Goal: Task Accomplishment & Management: Complete application form

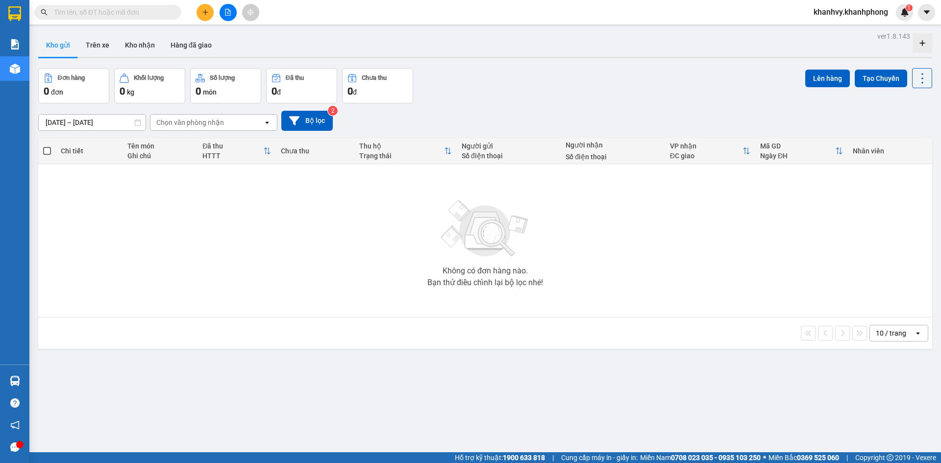
click at [202, 15] on icon "plus" at bounding box center [205, 12] width 7 height 7
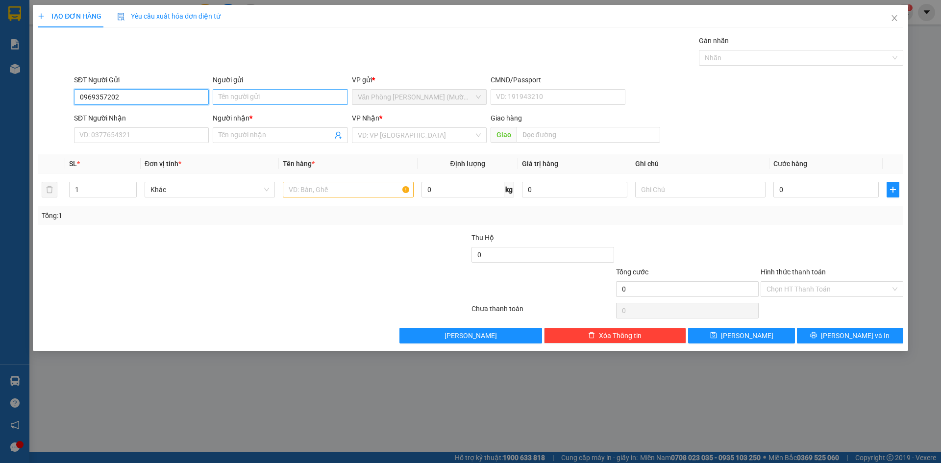
type input "0969357202"
click at [254, 93] on input "Người gửi" at bounding box center [280, 97] width 135 height 16
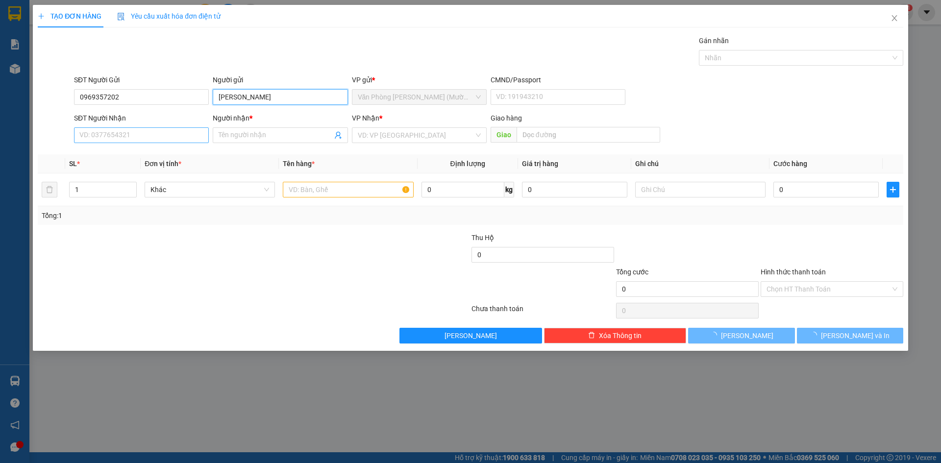
type input "[PERSON_NAME]"
click at [118, 131] on input "SĐT Người Nhận" at bounding box center [141, 135] width 135 height 16
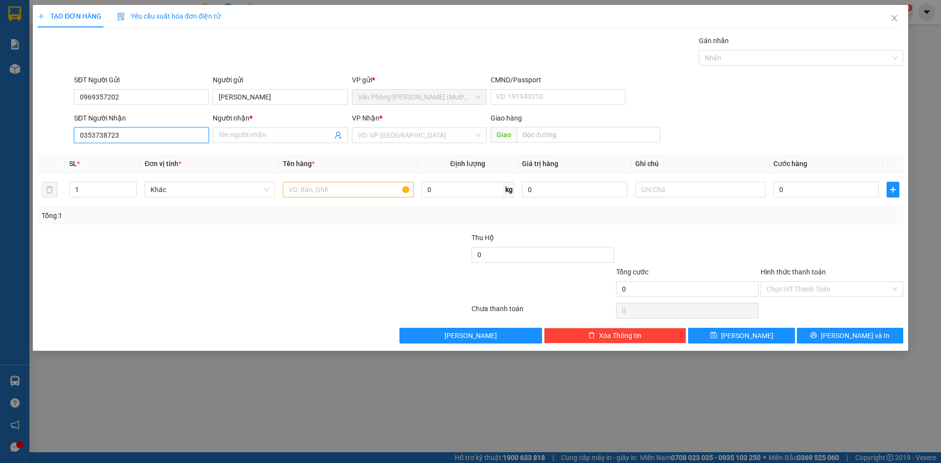
click at [101, 140] on input "0353738723" at bounding box center [141, 135] width 135 height 16
type input "0353738723"
click at [286, 137] on input "Người nhận *" at bounding box center [275, 135] width 113 height 11
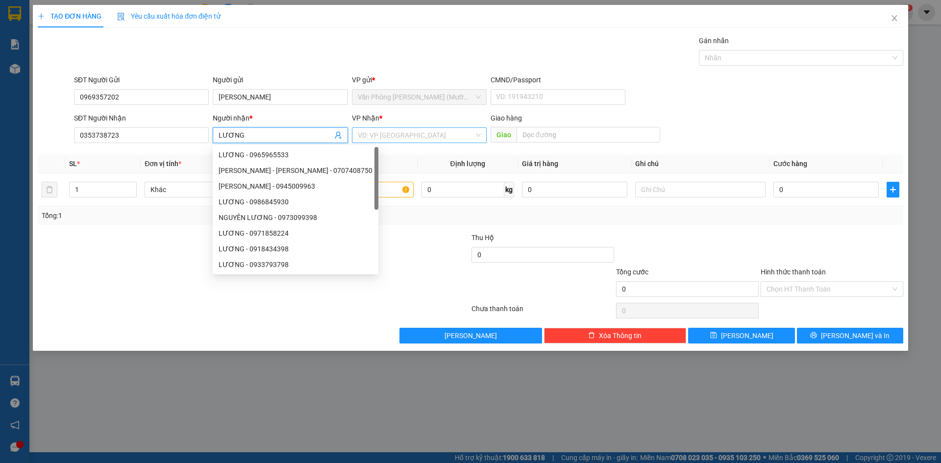
type input "LƯƠNG"
click at [406, 137] on input "search" at bounding box center [416, 135] width 116 height 15
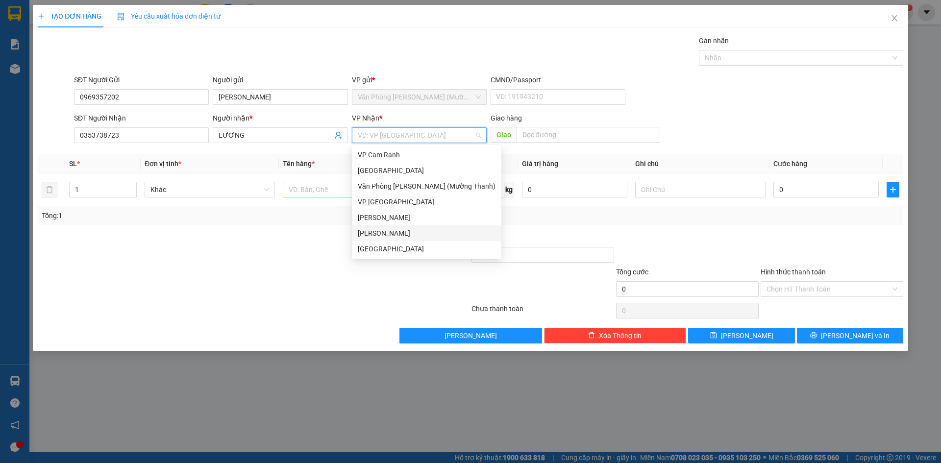
click at [395, 232] on div "[PERSON_NAME]" at bounding box center [427, 233] width 138 height 11
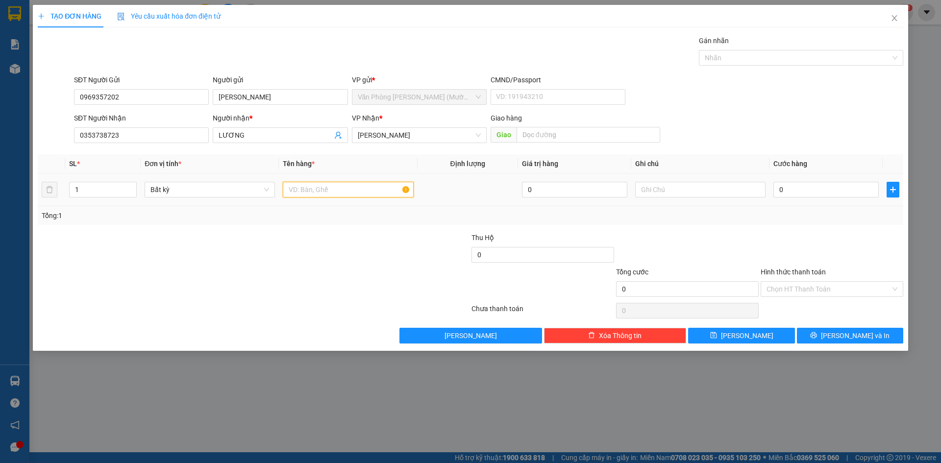
click at [312, 192] on input "text" at bounding box center [348, 190] width 130 height 16
click at [405, 139] on span "[PERSON_NAME]" at bounding box center [419, 135] width 123 height 15
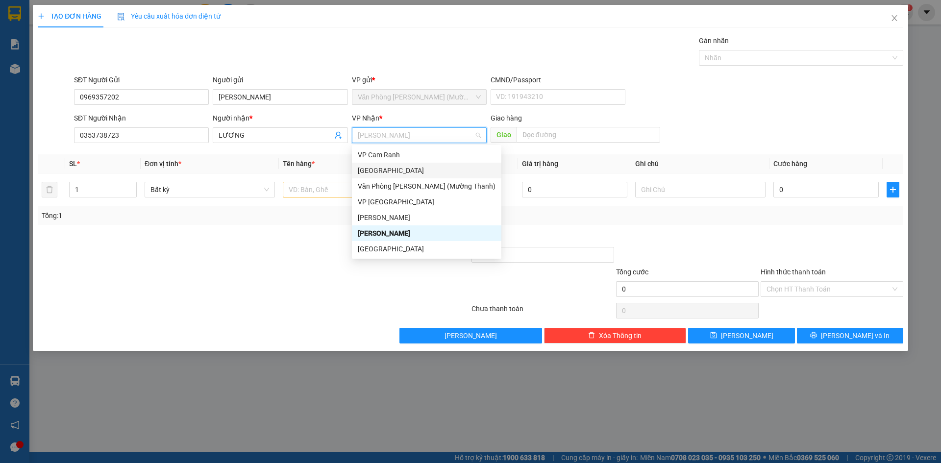
click at [399, 176] on div "[GEOGRAPHIC_DATA]" at bounding box center [427, 171] width 150 height 16
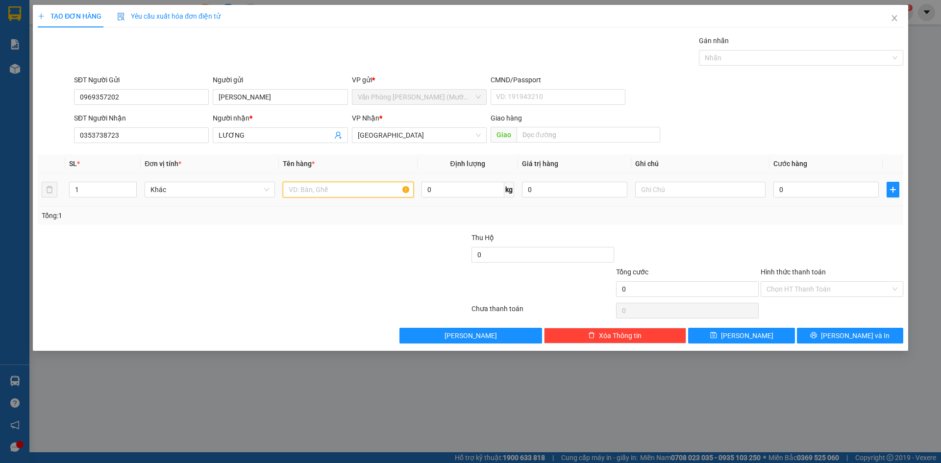
click at [334, 189] on input "text" at bounding box center [348, 190] width 130 height 16
click at [331, 191] on input "text" at bounding box center [348, 190] width 130 height 16
type input "T"
type input "GIẤY TỜ"
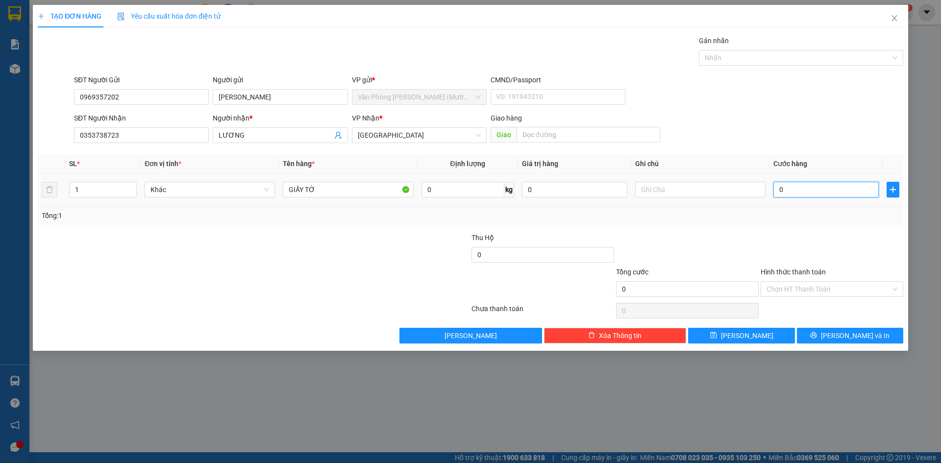
click at [833, 190] on input "0" at bounding box center [826, 190] width 105 height 16
type input "3"
type input "30"
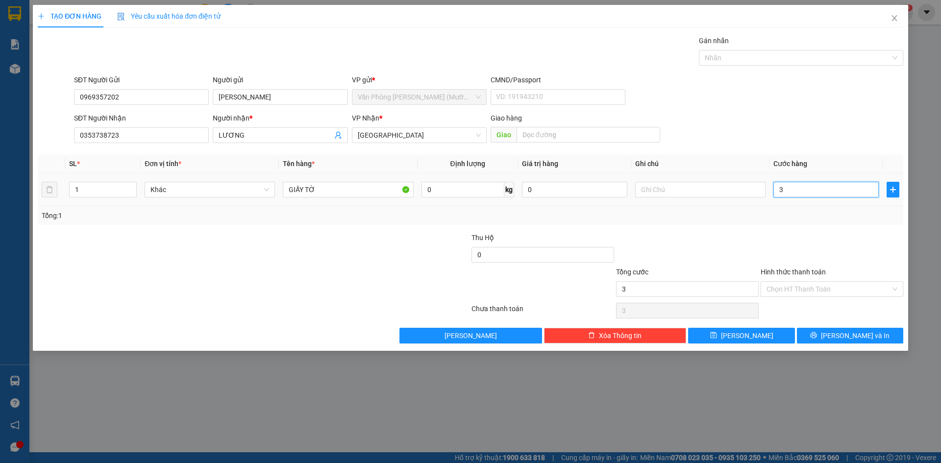
type input "30"
type input "30.000"
click at [744, 254] on div at bounding box center [687, 249] width 145 height 34
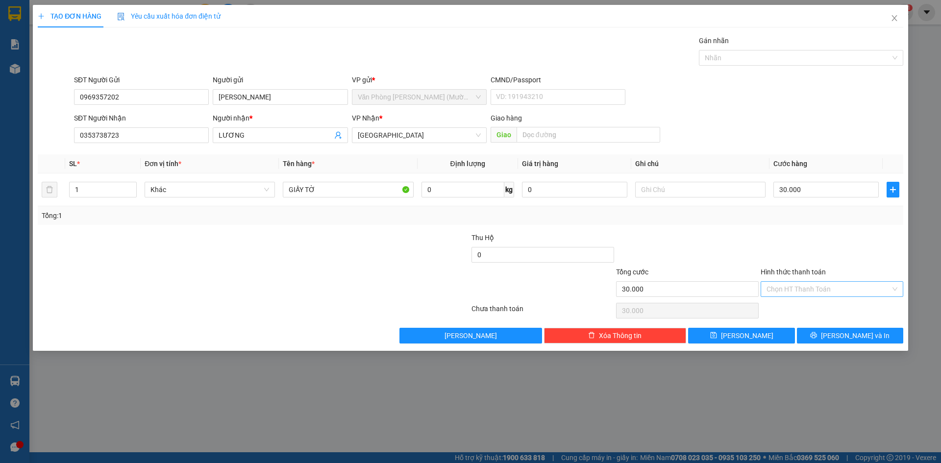
click at [829, 292] on input "Hình thức thanh toán" at bounding box center [829, 289] width 124 height 15
click at [820, 307] on div "Tại văn phòng" at bounding box center [832, 308] width 131 height 11
type input "0"
click at [829, 332] on button "[PERSON_NAME] và In" at bounding box center [850, 336] width 106 height 16
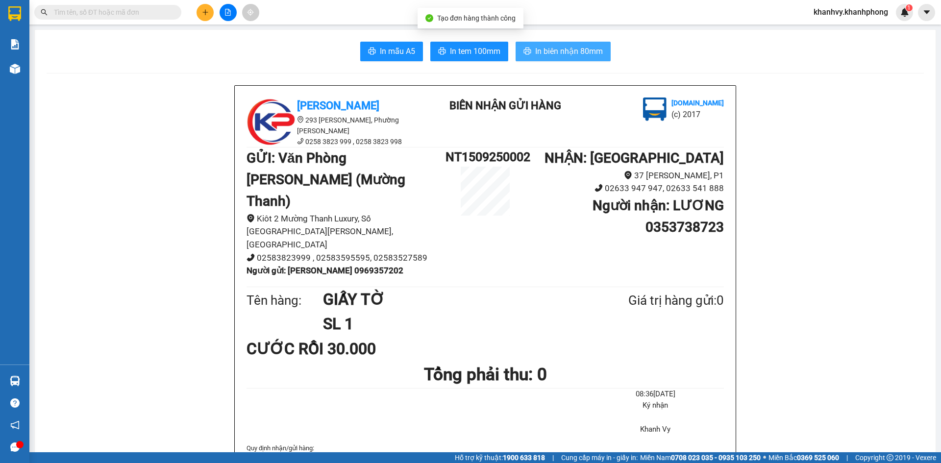
click at [581, 53] on span "In biên nhận 80mm" at bounding box center [569, 51] width 68 height 12
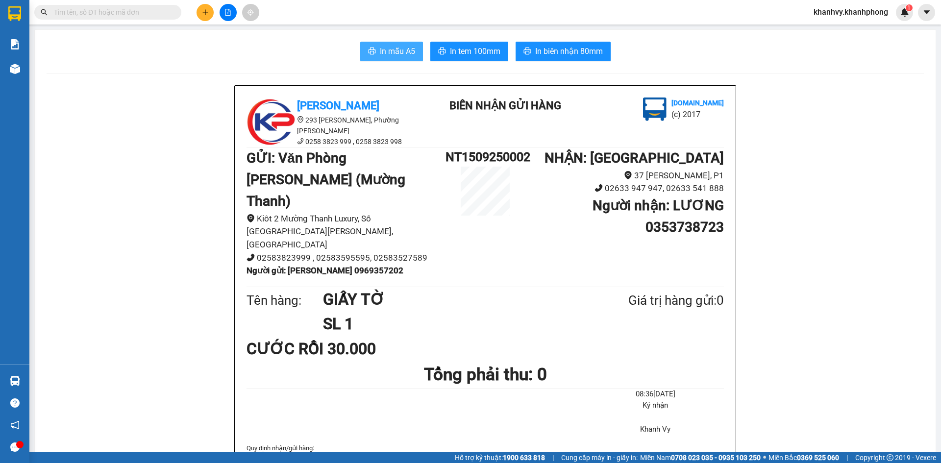
click at [390, 50] on span "In mẫu A5" at bounding box center [397, 51] width 35 height 12
click at [205, 13] on icon "plus" at bounding box center [205, 12] width 7 height 7
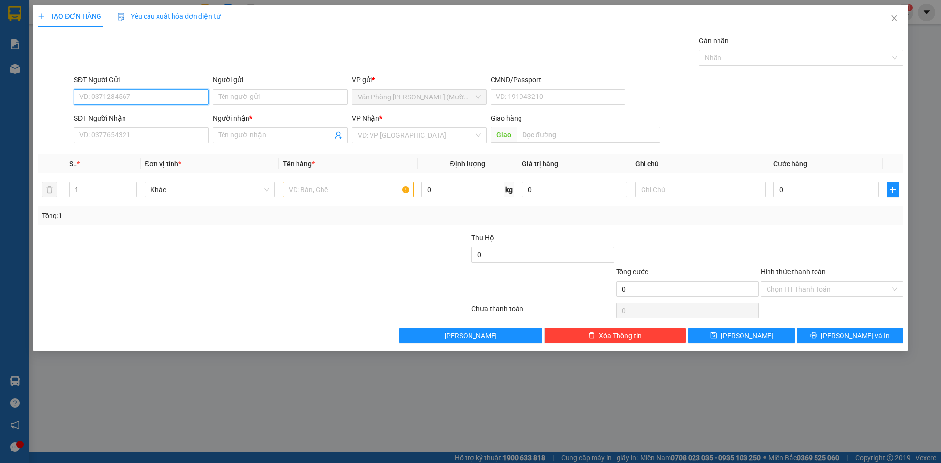
drag, startPoint x: 134, startPoint y: 97, endPoint x: 0, endPoint y: 14, distance: 157.8
click at [134, 97] on input "SĐT Người Gửi" at bounding box center [141, 97] width 135 height 16
type input "0797890441"
click at [154, 111] on div "0797890441 - QUANG" at bounding box center [141, 116] width 123 height 11
type input "QUANG"
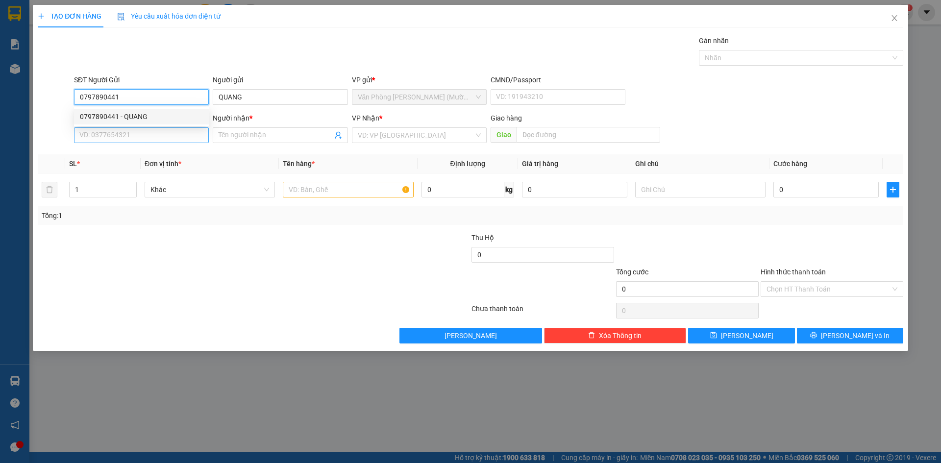
type input "0797890441"
click at [147, 139] on input "SĐT Người Nhận" at bounding box center [141, 135] width 135 height 16
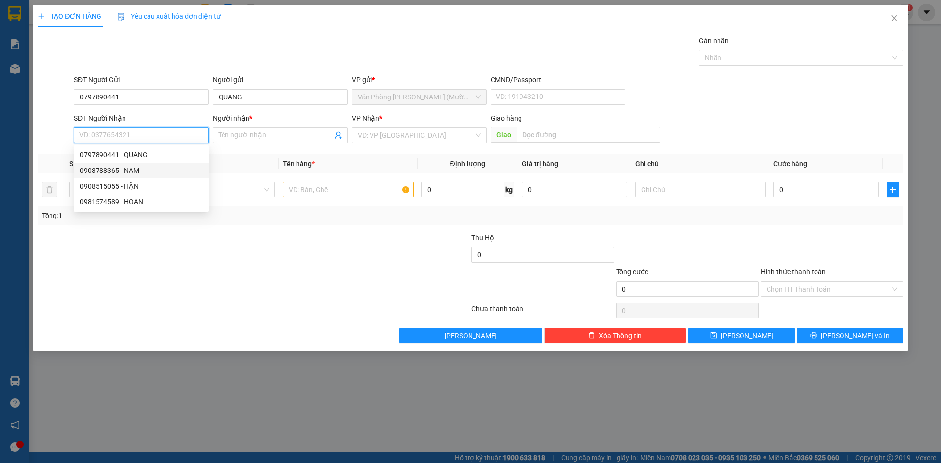
click at [122, 175] on div "0903788365 - NAM" at bounding box center [141, 170] width 123 height 11
type input "0903788365"
type input "NAM"
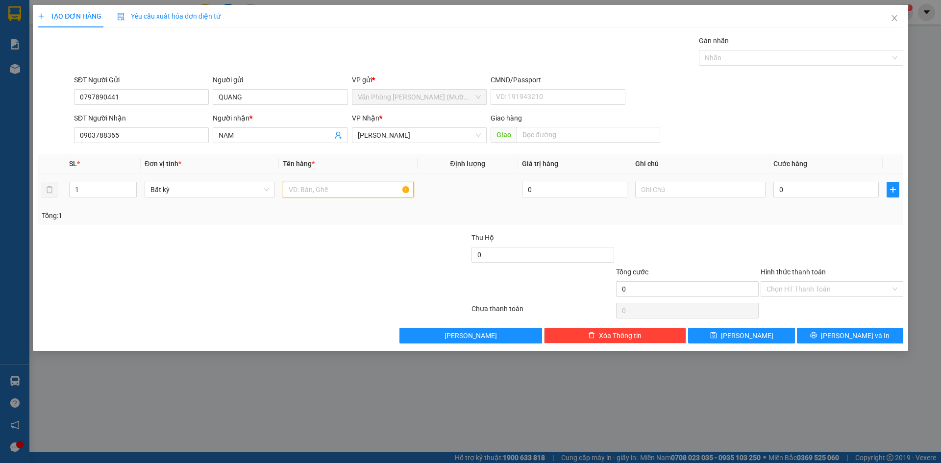
click at [355, 191] on input "text" at bounding box center [348, 190] width 130 height 16
type input "CỤC TRẮNG"
click at [820, 193] on input "0" at bounding box center [826, 190] width 105 height 16
type input "3"
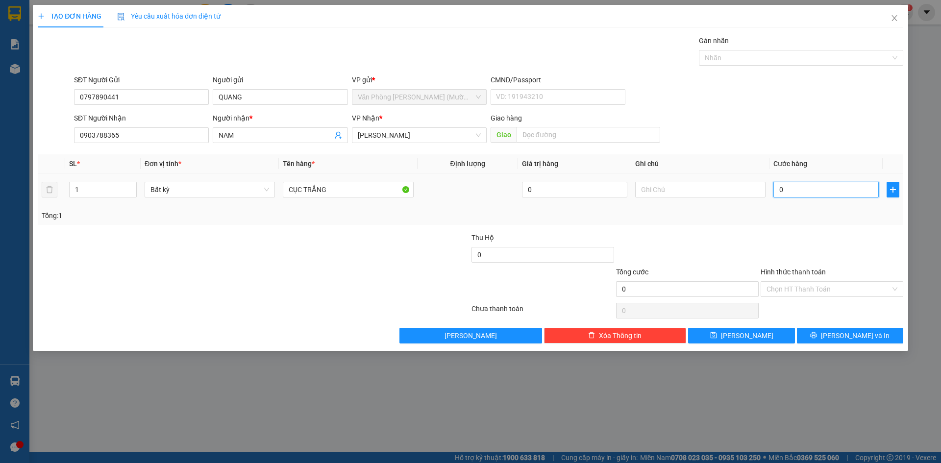
type input "3"
type input "30"
drag, startPoint x: 834, startPoint y: 246, endPoint x: 820, endPoint y: 301, distance: 57.3
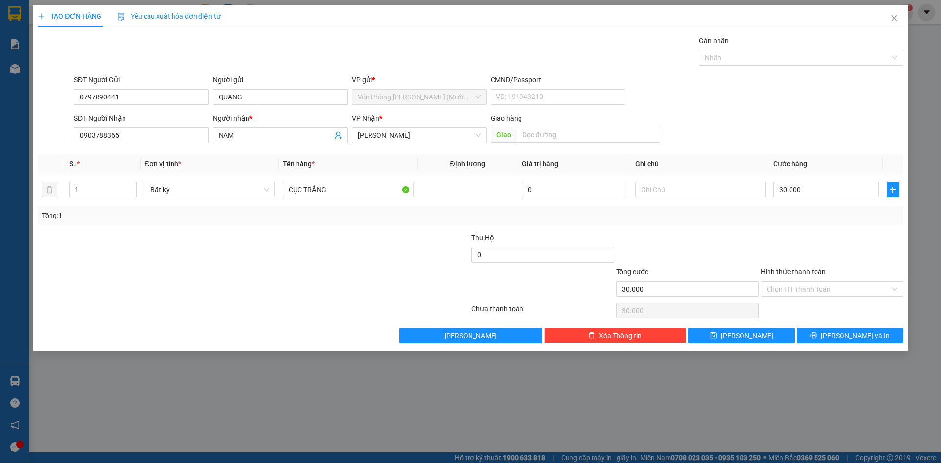
click at [834, 246] on div at bounding box center [832, 249] width 145 height 34
click at [819, 289] on input "Hình thức thanh toán" at bounding box center [829, 289] width 124 height 15
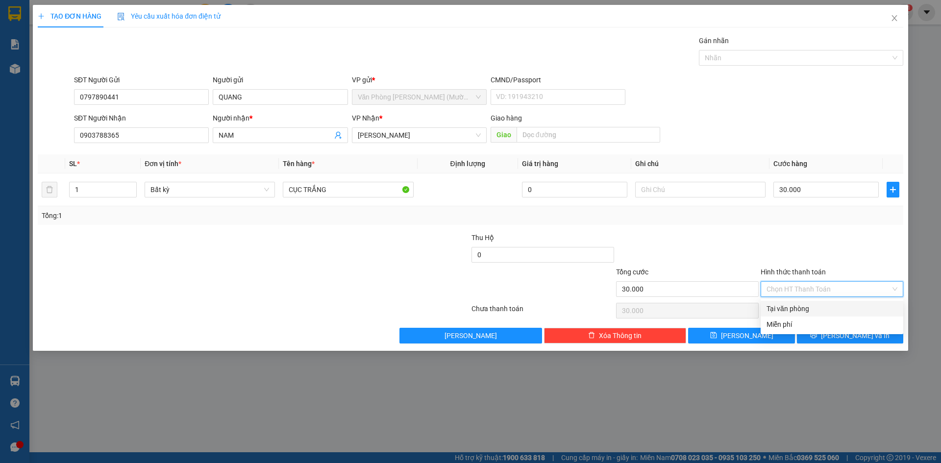
click at [820, 306] on div "Tại văn phòng" at bounding box center [832, 308] width 131 height 11
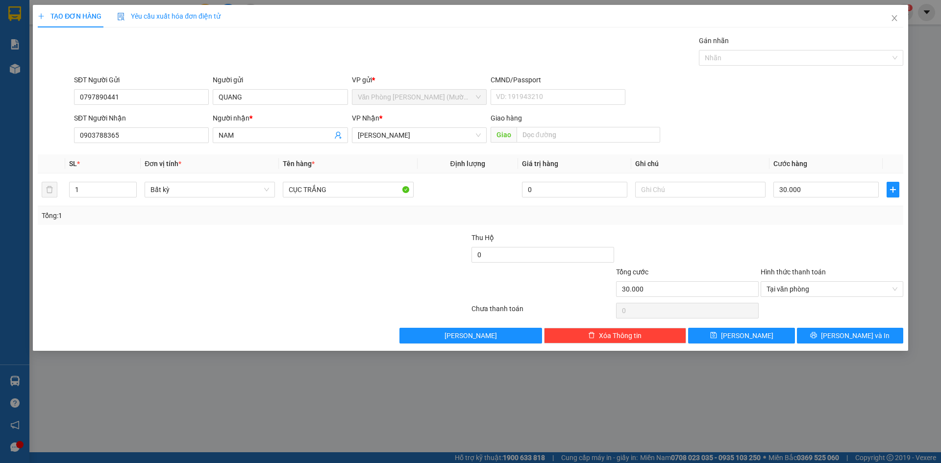
drag, startPoint x: 797, startPoint y: 230, endPoint x: 838, endPoint y: 362, distance: 138.1
click at [797, 229] on div "Transit Pickup Surcharge Ids Transit Deliver Surcharge Ids Transit Deliver Surc…" at bounding box center [471, 189] width 866 height 308
click at [843, 341] on span "[PERSON_NAME] và In" at bounding box center [855, 335] width 69 height 11
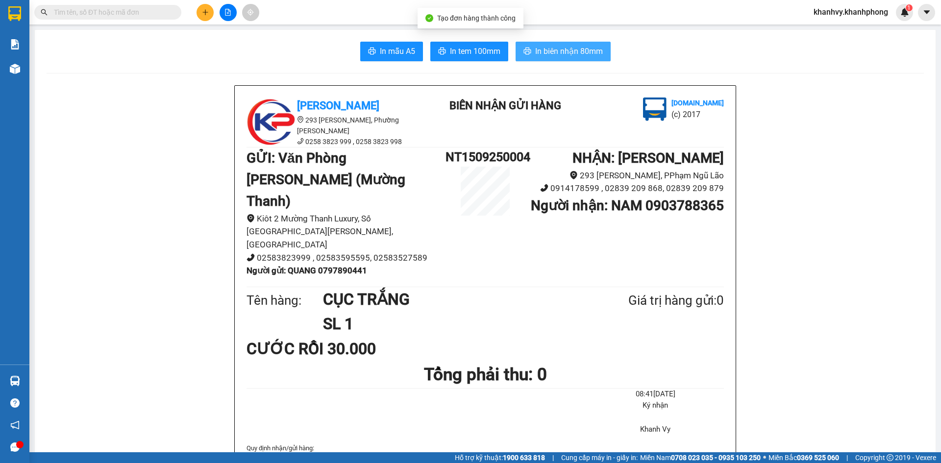
click at [568, 58] on button "In biên nhận 80mm" at bounding box center [563, 52] width 95 height 20
click at [208, 14] on icon "plus" at bounding box center [205, 12] width 7 height 7
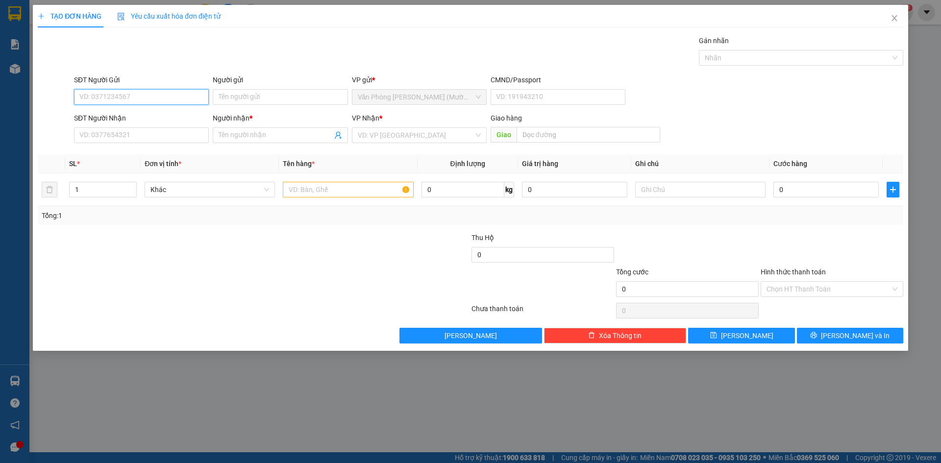
click at [149, 95] on input "SĐT Người Gửi" at bounding box center [141, 97] width 135 height 16
type input "0707287812"
click at [170, 120] on div "0707287812 - BẢO" at bounding box center [141, 116] width 123 height 11
type input "BẢO"
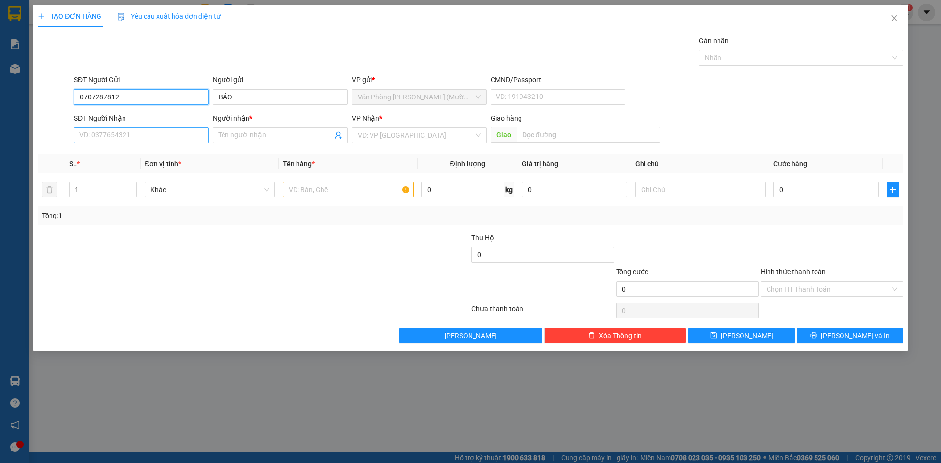
type input "0707287812"
click at [169, 135] on input "SĐT Người Nhận" at bounding box center [141, 135] width 135 height 16
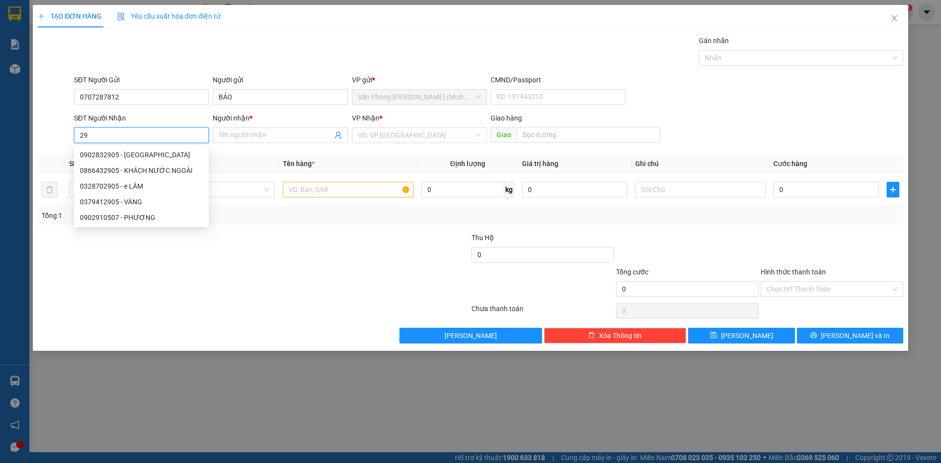
type input "2"
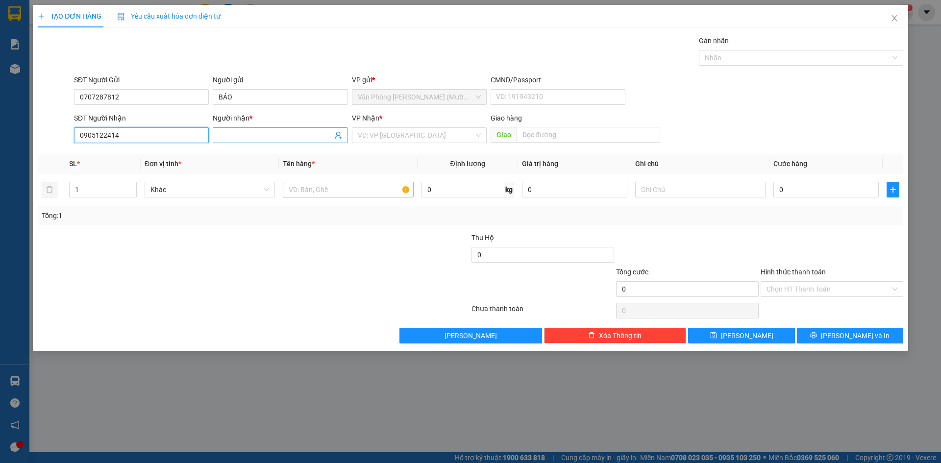
type input "0905122414"
click at [259, 132] on input "Người nhận *" at bounding box center [275, 135] width 113 height 11
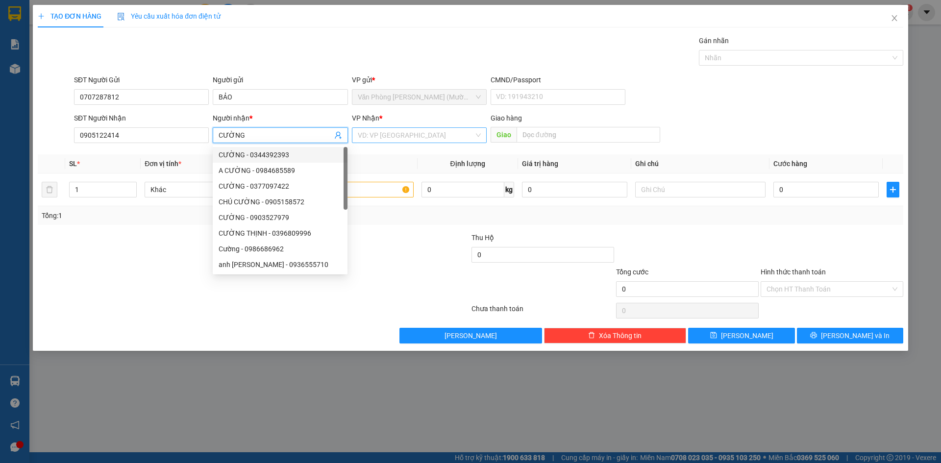
type input "CƯỜNG"
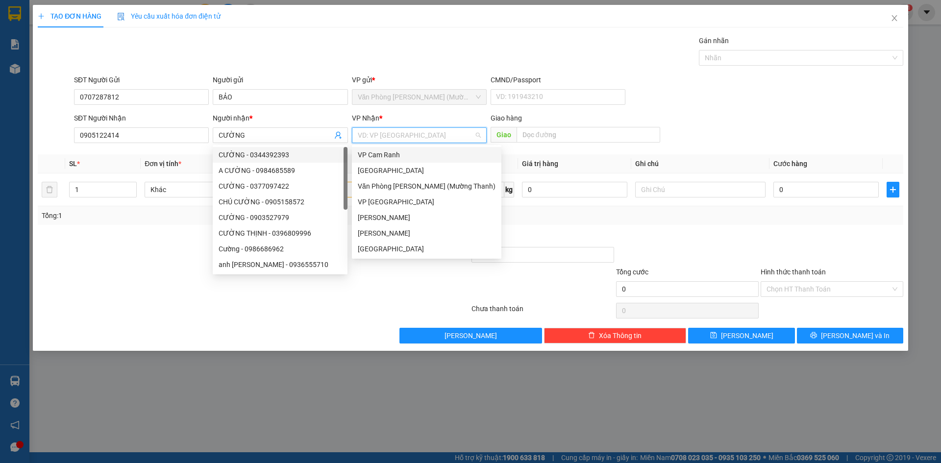
click at [370, 132] on input "search" at bounding box center [416, 135] width 116 height 15
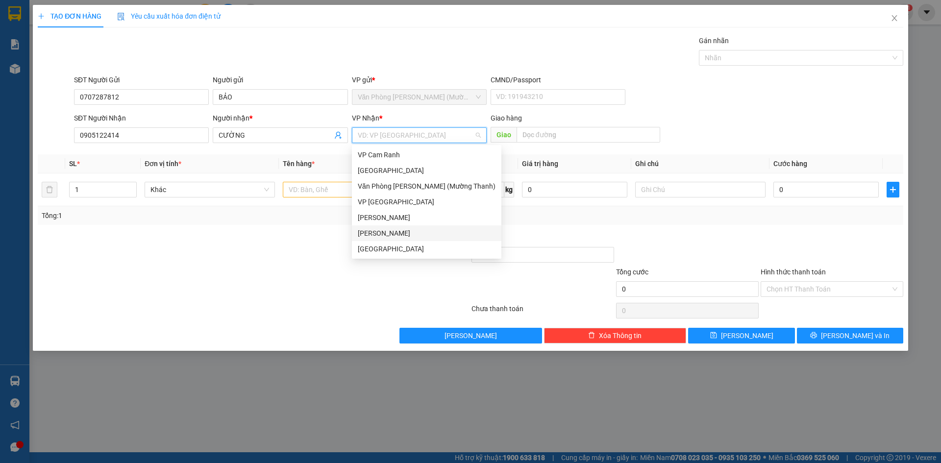
click at [379, 236] on div "[PERSON_NAME]" at bounding box center [427, 233] width 138 height 11
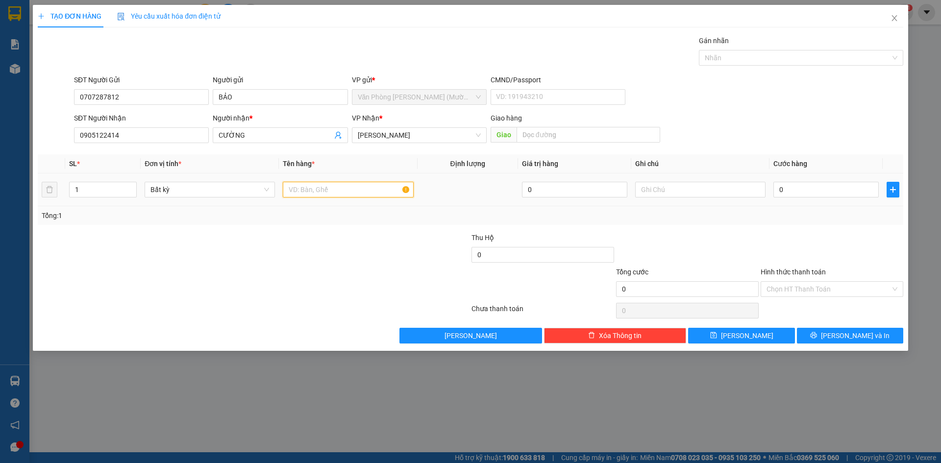
click at [314, 187] on input "text" at bounding box center [348, 190] width 130 height 16
type input "TÚI NHỎ"
click at [797, 187] on input "0" at bounding box center [826, 190] width 105 height 16
type input "2"
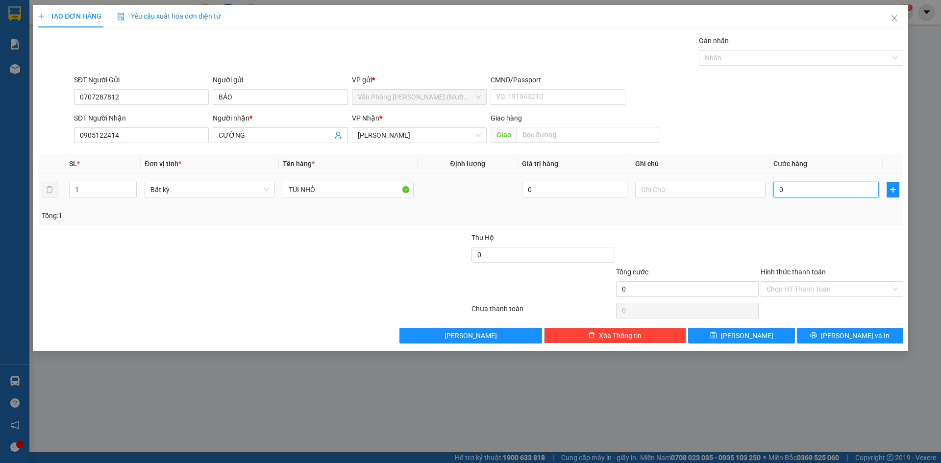
type input "2"
type input "20"
type input "20.000"
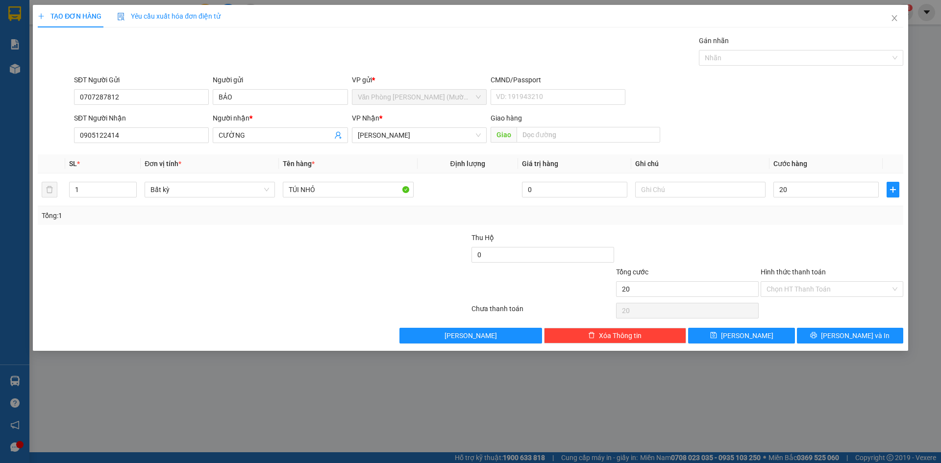
type input "20.000"
click at [822, 250] on div at bounding box center [832, 249] width 145 height 34
click at [822, 284] on input "Hình thức thanh toán" at bounding box center [829, 289] width 124 height 15
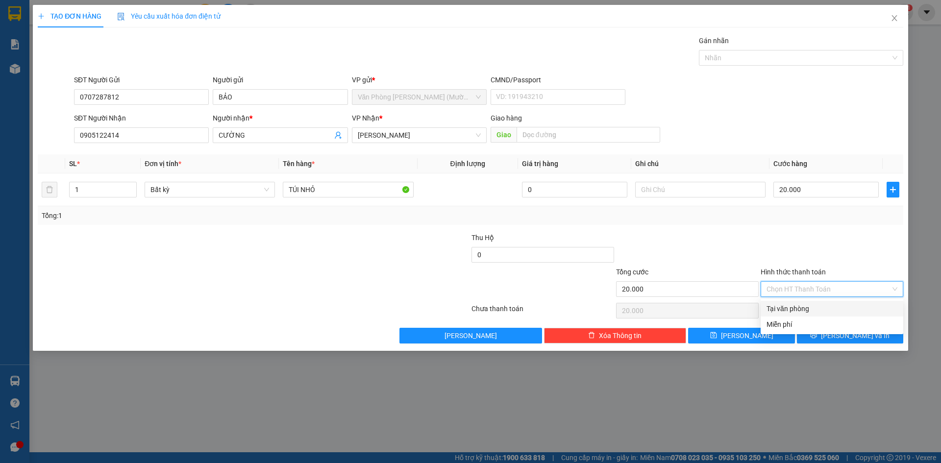
click at [814, 304] on div "Tại văn phòng" at bounding box center [832, 308] width 131 height 11
click at [836, 203] on td "20.000" at bounding box center [826, 190] width 113 height 33
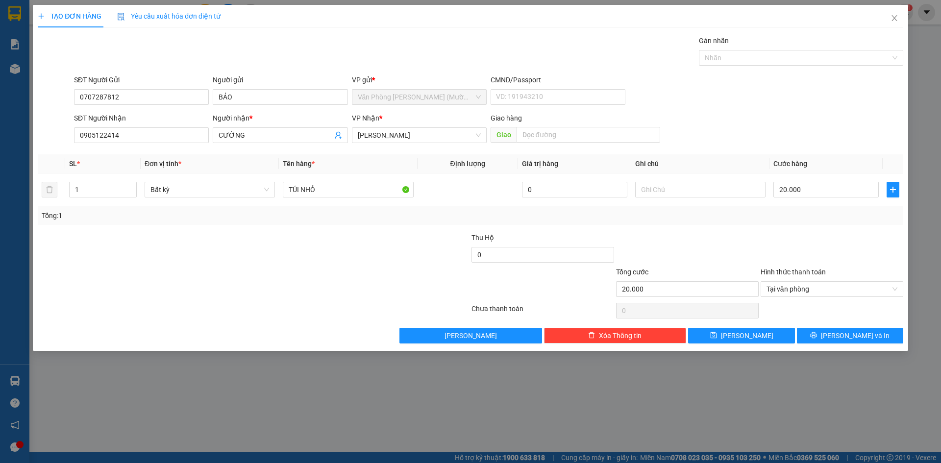
click at [845, 241] on div at bounding box center [832, 249] width 145 height 34
click at [851, 335] on span "[PERSON_NAME] và In" at bounding box center [855, 335] width 69 height 11
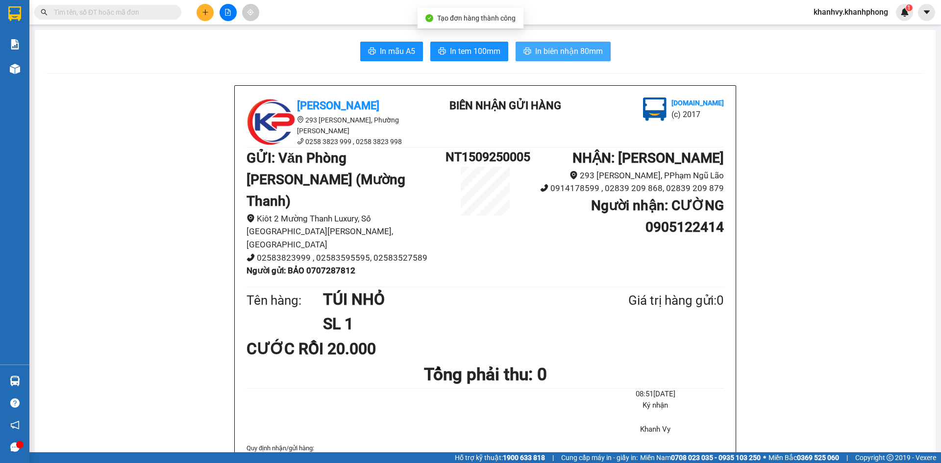
click at [548, 52] on span "In biên nhận 80mm" at bounding box center [569, 51] width 68 height 12
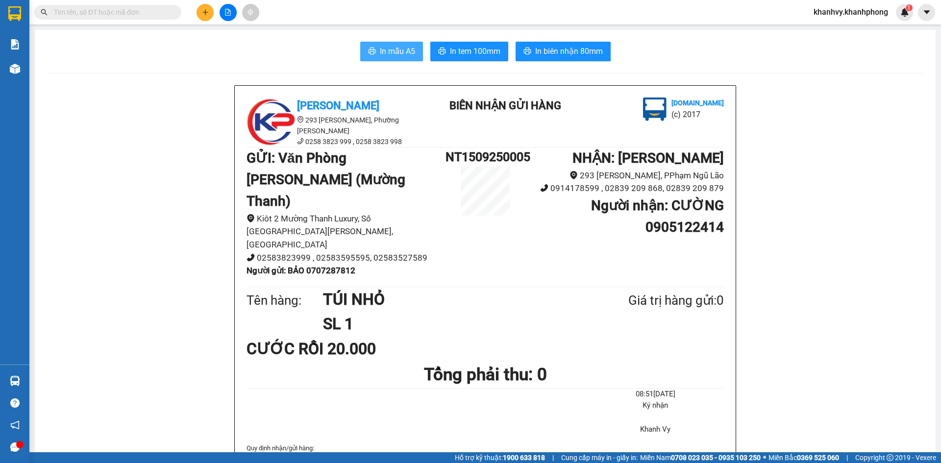
click at [389, 54] on span "In mẫu A5" at bounding box center [397, 51] width 35 height 12
click at [211, 14] on button at bounding box center [205, 12] width 17 height 17
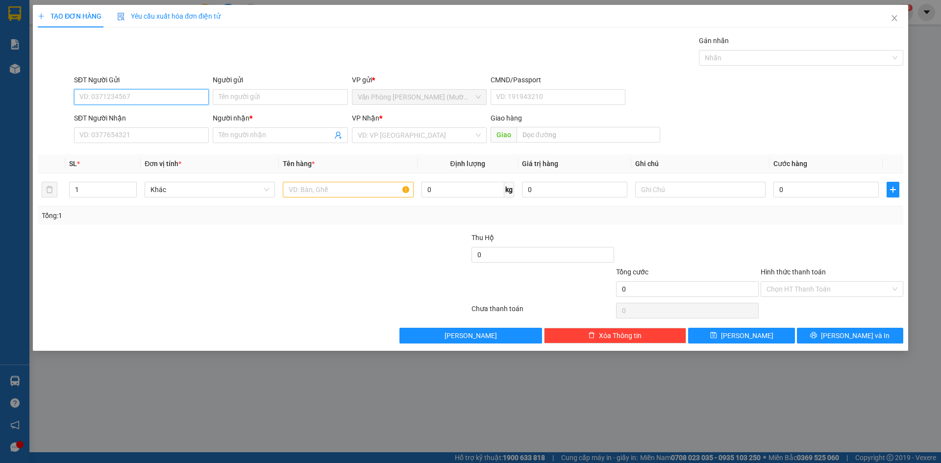
click at [161, 96] on input "SĐT Người Gửi" at bounding box center [141, 97] width 135 height 16
type input "0916033930"
drag, startPoint x: 171, startPoint y: 111, endPoint x: 163, endPoint y: 119, distance: 11.1
click at [170, 111] on div "0916033930 - CHƯƠNG" at bounding box center [141, 117] width 135 height 16
type input "CHƯƠNG"
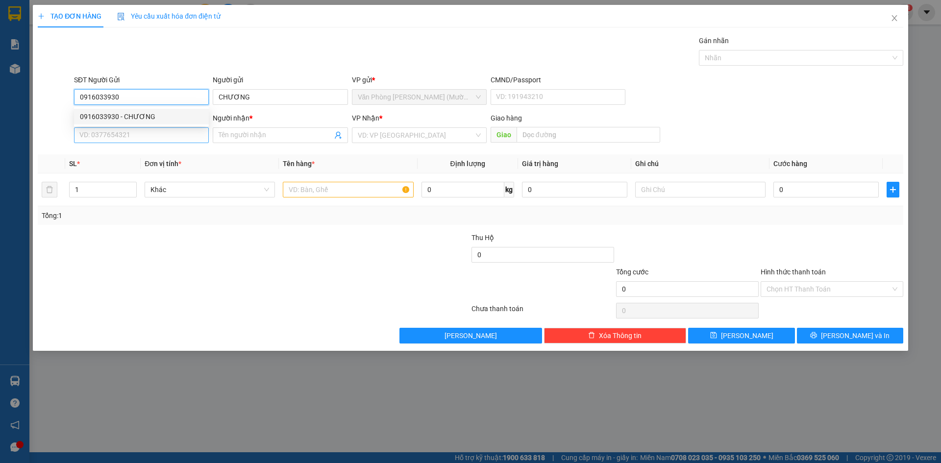
type input "0916033930"
click at [155, 138] on input "SĐT Người Nhận" at bounding box center [141, 135] width 135 height 16
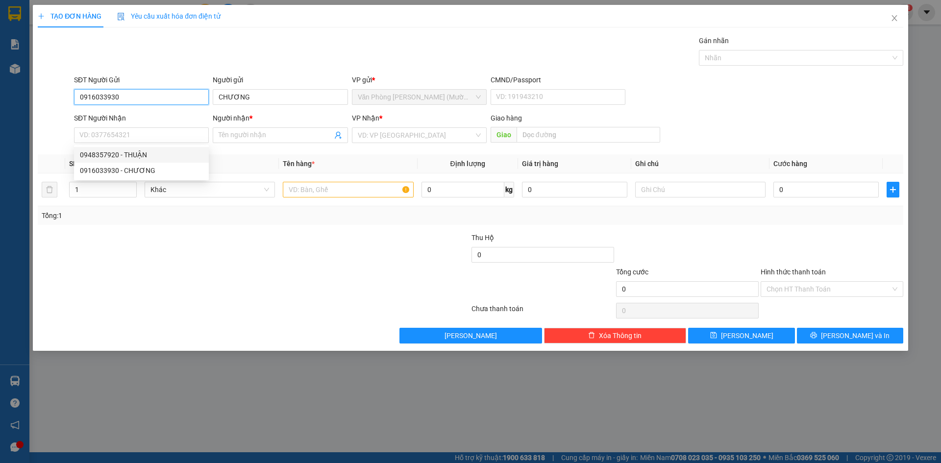
click at [156, 100] on input "0916033930" at bounding box center [141, 97] width 135 height 16
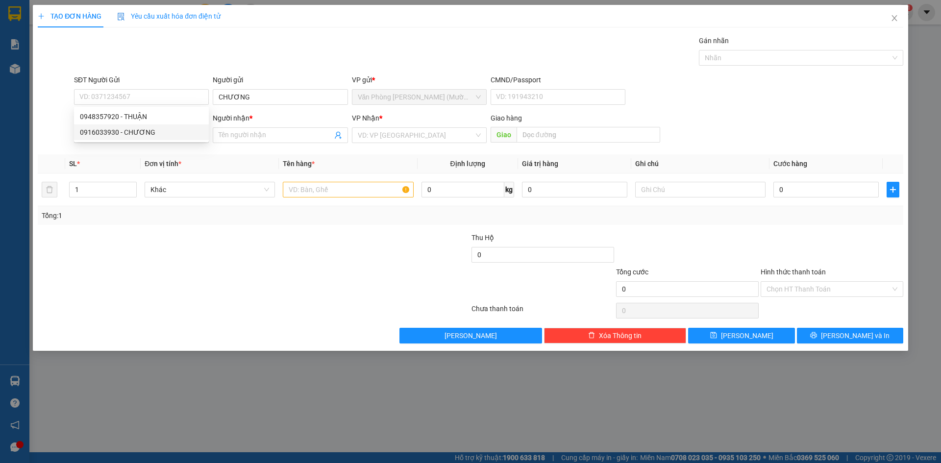
drag, startPoint x: 193, startPoint y: 224, endPoint x: 102, endPoint y: 168, distance: 106.3
click at [193, 224] on div "Tổng: 1" at bounding box center [471, 215] width 866 height 19
click at [139, 137] on input "SĐT Người Nhận" at bounding box center [141, 135] width 135 height 16
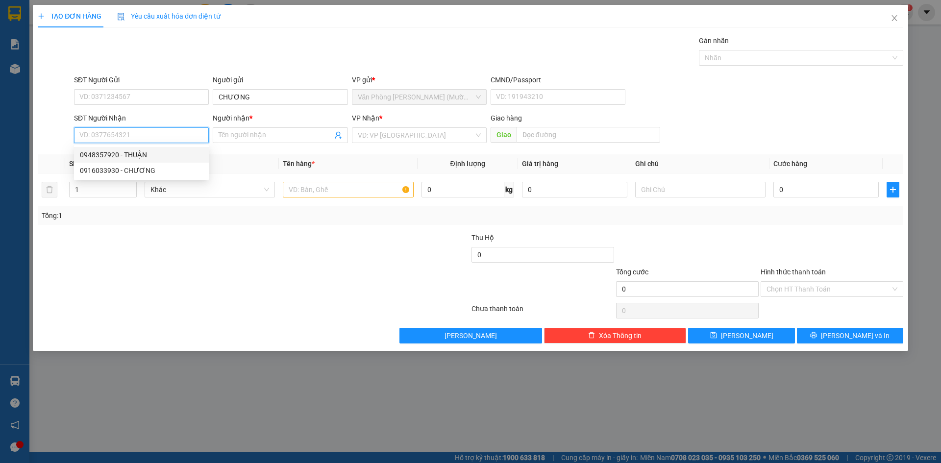
paste input "0916033930"
type input "0916033930"
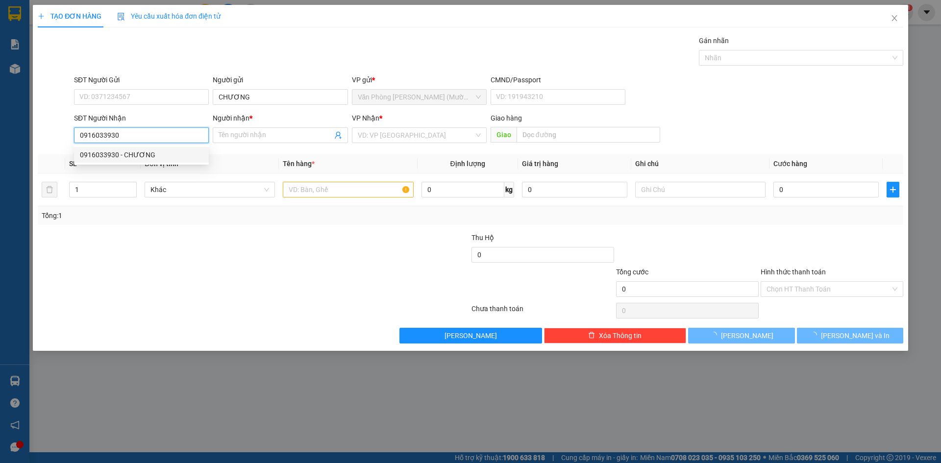
click at [141, 154] on div "0916033930 - CHƯƠNG" at bounding box center [141, 155] width 123 height 11
type input "CHƯƠNG"
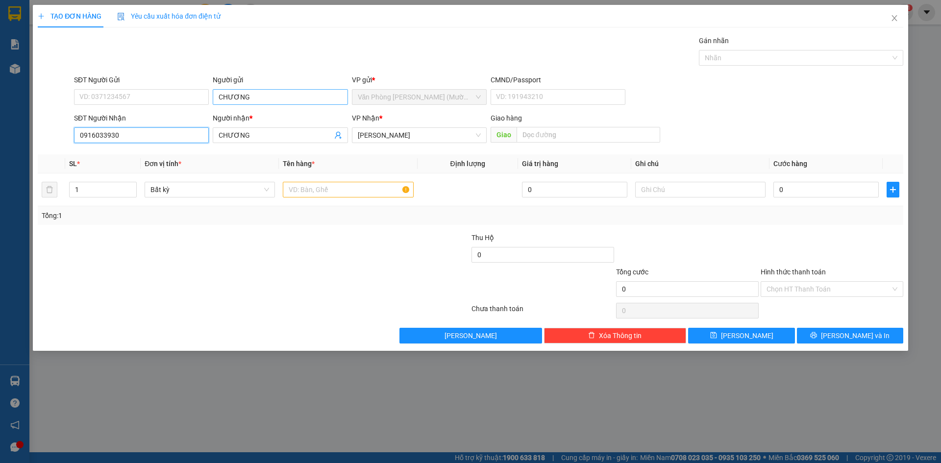
type input "0916033930"
drag, startPoint x: 281, startPoint y: 100, endPoint x: 0, endPoint y: 112, distance: 281.1
click at [0, 86] on div "TẠO ĐƠN HÀNG Yêu cầu xuất hóa đơn điện tử Transit Pickup Surcharge Ids Transit …" at bounding box center [470, 231] width 941 height 463
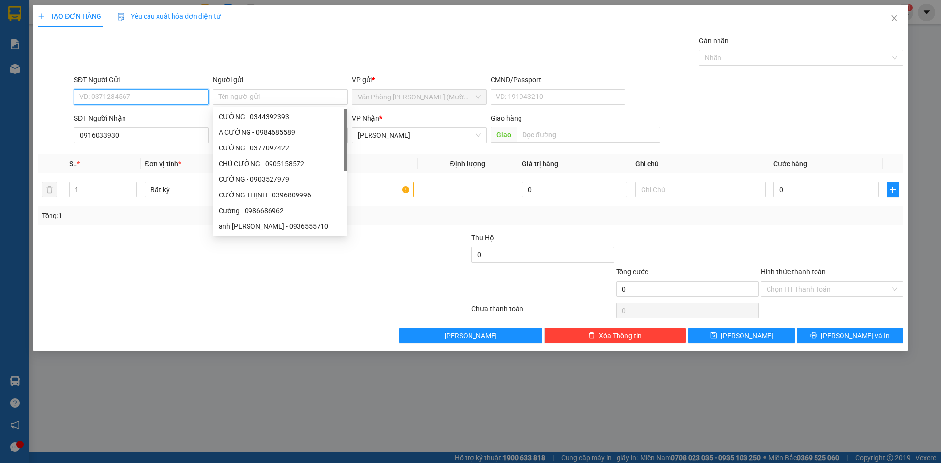
click at [138, 90] on input "SĐT Người Gửi" at bounding box center [141, 97] width 135 height 16
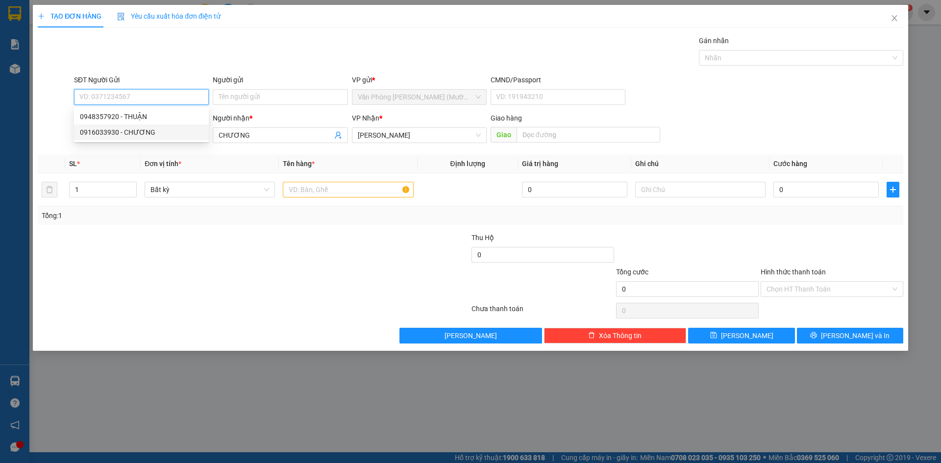
click at [138, 100] on input "SĐT Người Gửi" at bounding box center [141, 97] width 135 height 16
type input "0948357920"
click at [142, 120] on div "0948357920 - THUẬN" at bounding box center [141, 116] width 123 height 11
type input "THUẬN"
type input "0948357920"
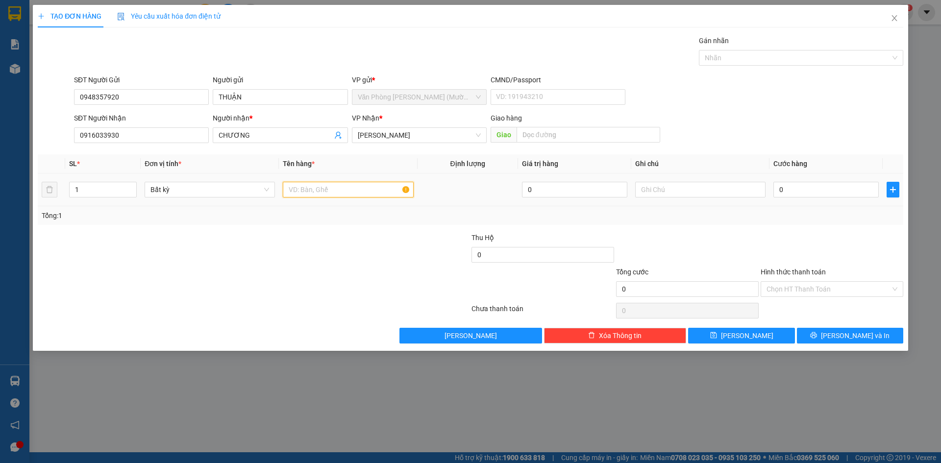
click at [343, 182] on input "text" at bounding box center [348, 190] width 130 height 16
type input "[GEOGRAPHIC_DATA]"
click at [813, 189] on input "0" at bounding box center [826, 190] width 105 height 16
type input "5"
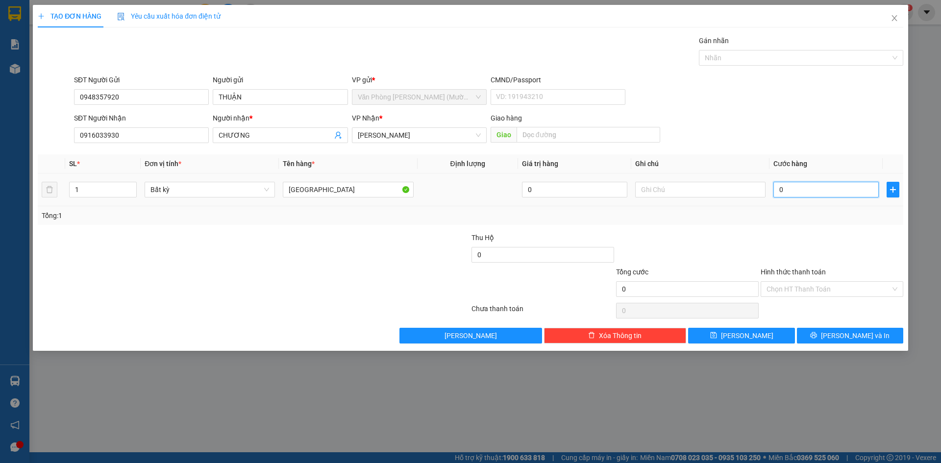
type input "5"
type input "50"
type input "50.000"
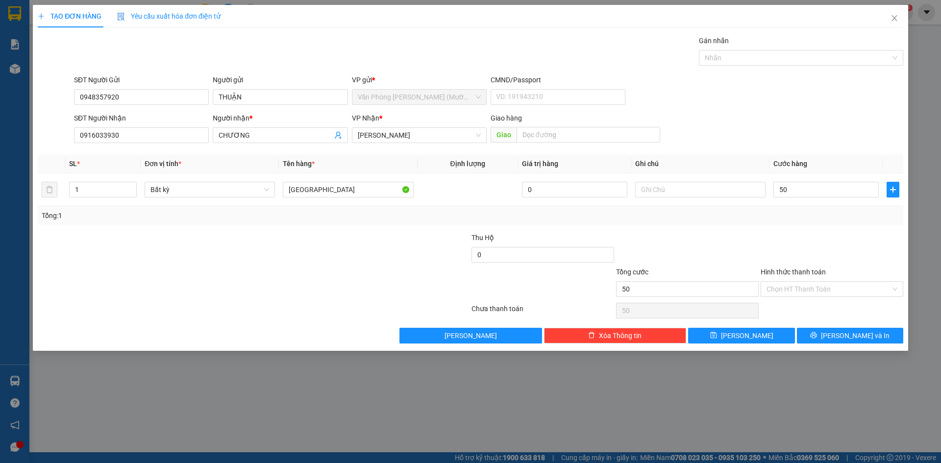
type input "50.000"
click at [767, 240] on div at bounding box center [832, 249] width 145 height 34
drag, startPoint x: 831, startPoint y: 290, endPoint x: 816, endPoint y: 327, distance: 40.4
click at [832, 290] on input "Hình thức thanh toán" at bounding box center [829, 289] width 124 height 15
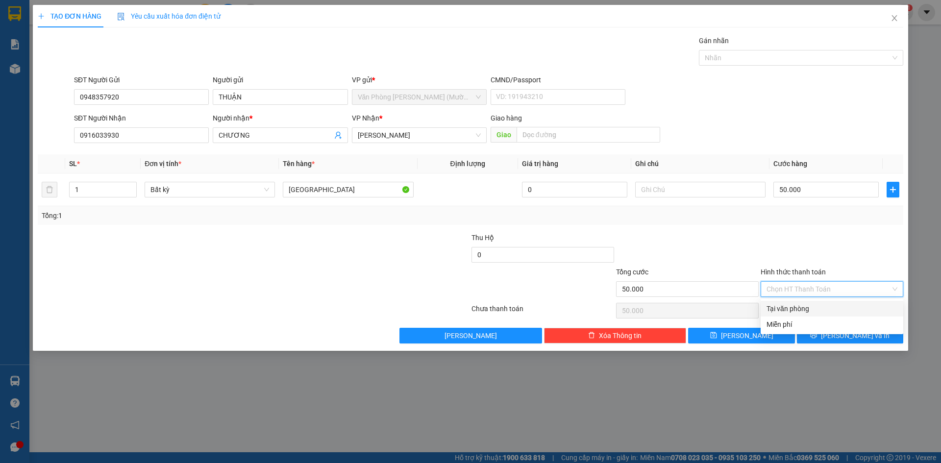
click at [808, 306] on div "Tại văn phòng" at bounding box center [832, 308] width 131 height 11
type input "0"
click at [782, 242] on div at bounding box center [832, 249] width 145 height 34
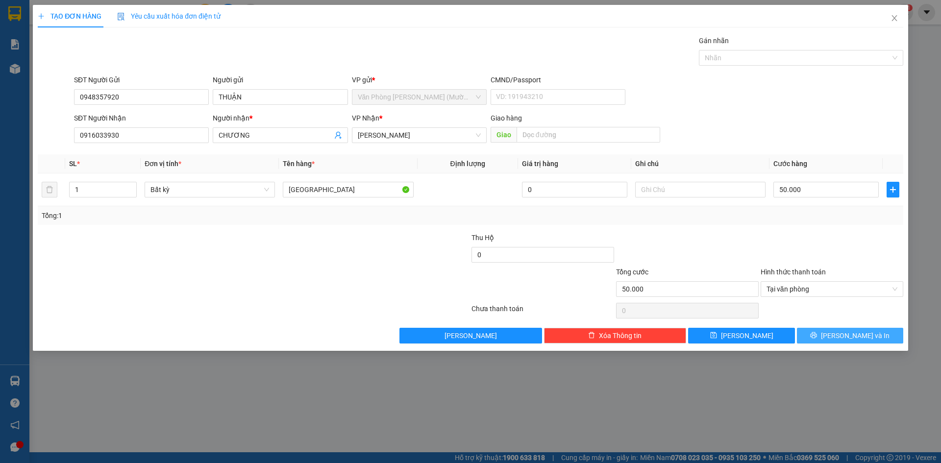
click at [835, 340] on button "[PERSON_NAME] và In" at bounding box center [850, 336] width 106 height 16
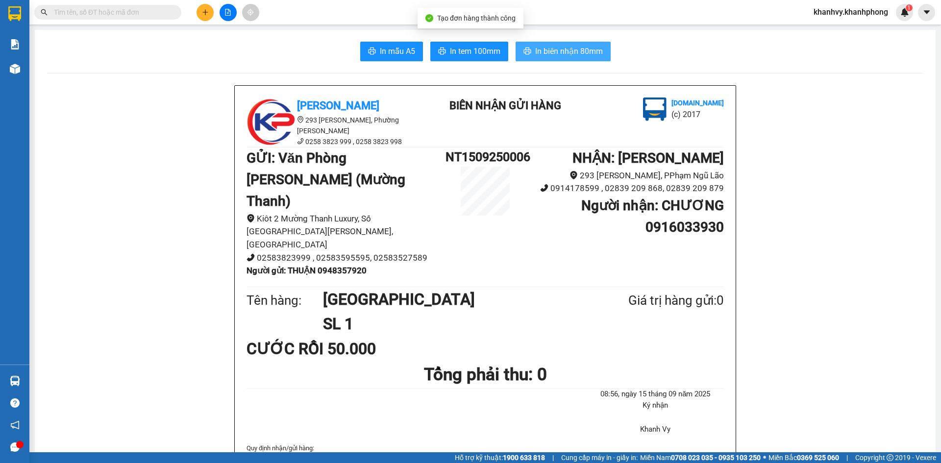
click at [568, 45] on span "In biên nhận 80mm" at bounding box center [569, 51] width 68 height 12
